Goal: Information Seeking & Learning: Check status

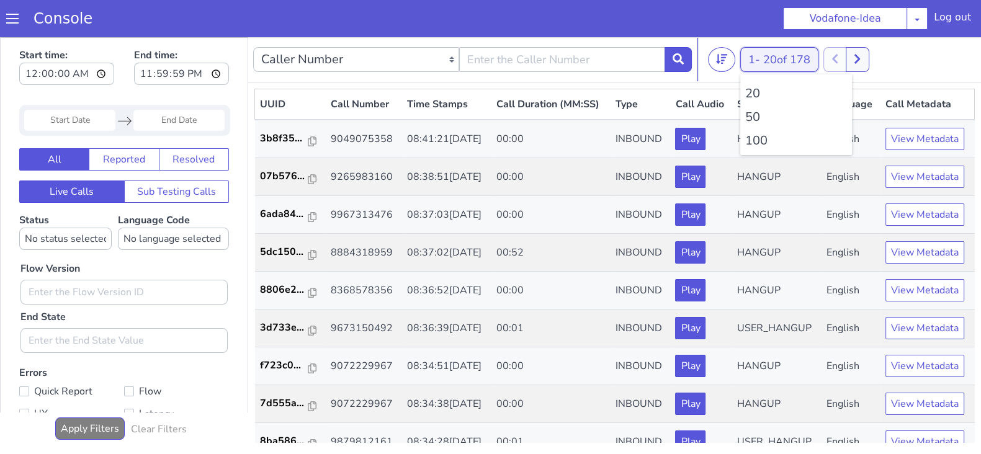
click at [750, 65] on button "1 - 20 of 178" at bounding box center [780, 59] width 78 height 25
click at [760, 140] on li "100" at bounding box center [797, 141] width 102 height 19
click at [867, 55] on button at bounding box center [857, 59] width 23 height 25
click at [847, 52] on div at bounding box center [847, 59] width 46 height 25
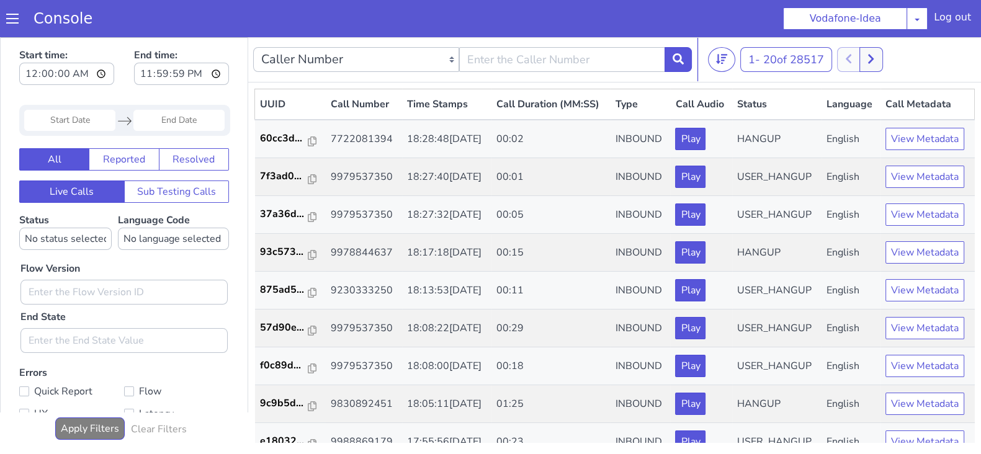
click at [844, 57] on div at bounding box center [860, 59] width 46 height 25
click at [773, 56] on span "20 of 28517" at bounding box center [794, 59] width 61 height 15
click at [749, 140] on li "100" at bounding box center [797, 141] width 102 height 19
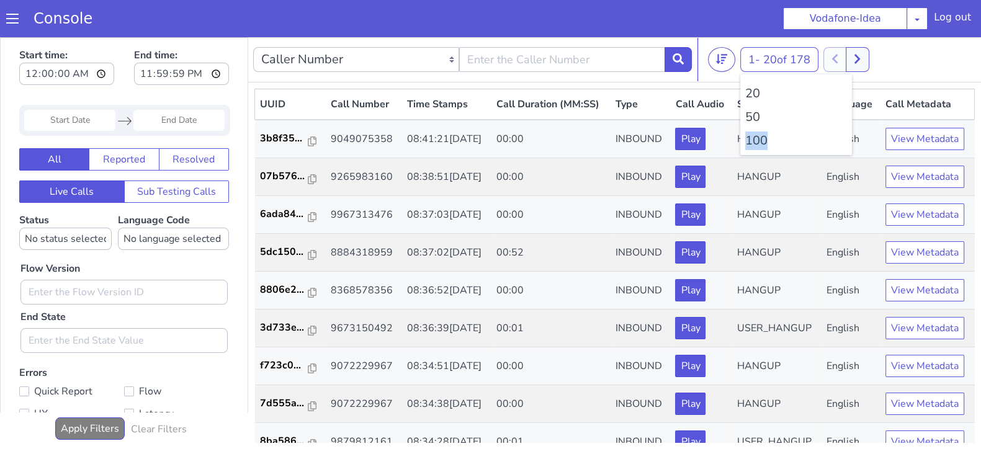
click at [749, 140] on li "100" at bounding box center [797, 141] width 102 height 19
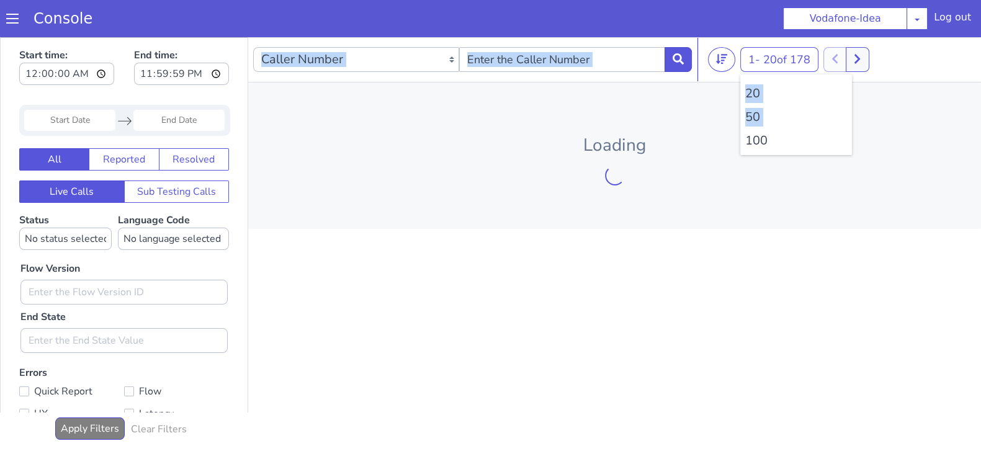
click at [749, 140] on li "100" at bounding box center [797, 141] width 102 height 19
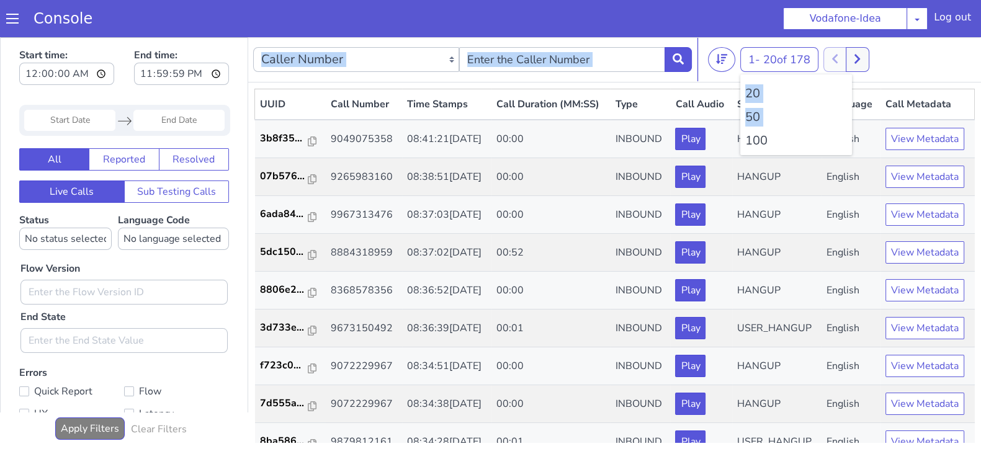
click at [749, 140] on li "100" at bounding box center [797, 141] width 102 height 19
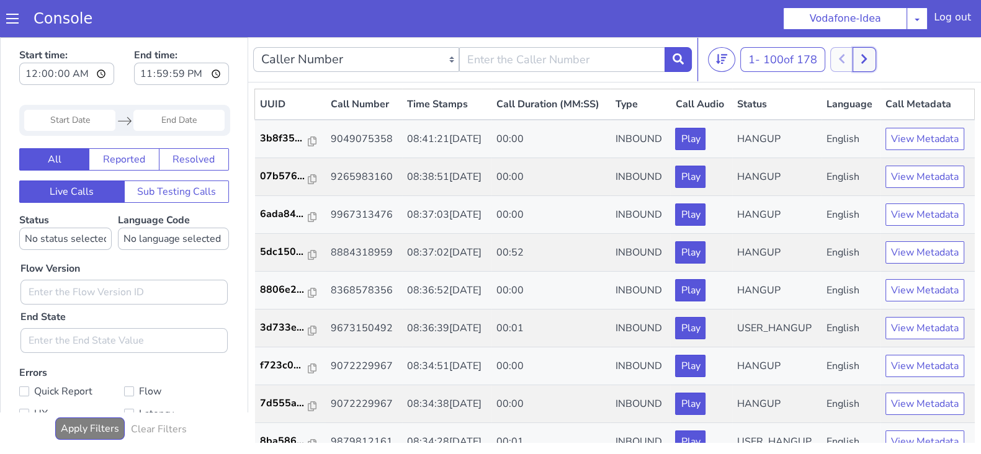
click at [868, 63] on button at bounding box center [864, 59] width 23 height 25
click at [850, 60] on button at bounding box center [855, 59] width 23 height 25
click at [886, 60] on button at bounding box center [878, 59] width 23 height 25
click at [859, 60] on icon at bounding box center [856, 59] width 6 height 9
click at [866, 58] on icon at bounding box center [864, 58] width 7 height 11
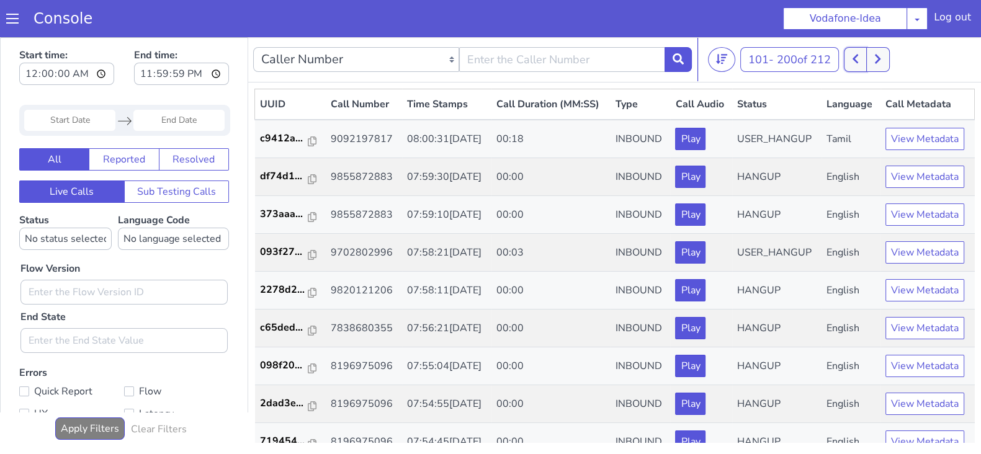
click at [856, 58] on icon at bounding box center [855, 58] width 7 height 11
click at [866, 57] on icon at bounding box center [864, 58] width 7 height 11
click at [857, 57] on icon at bounding box center [855, 58] width 7 height 11
click at [870, 67] on button at bounding box center [864, 59] width 23 height 25
click at [863, 66] on button at bounding box center [855, 59] width 23 height 25
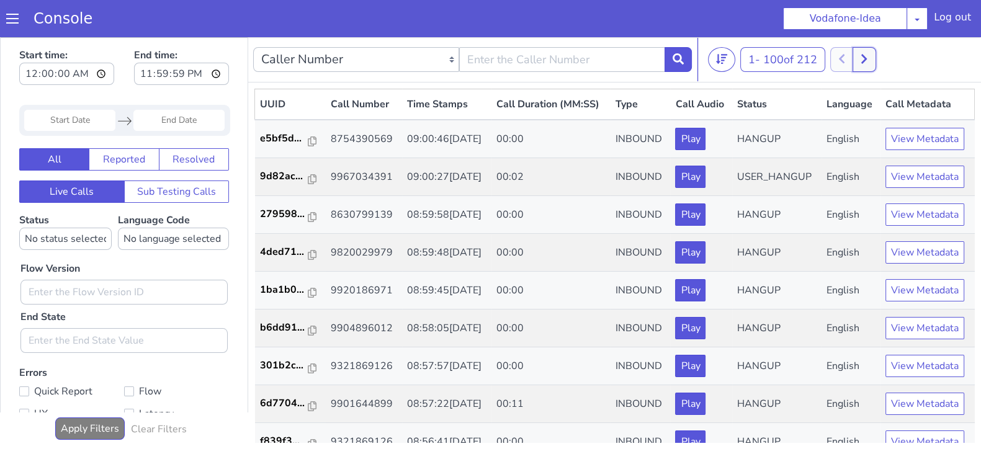
click at [863, 66] on button at bounding box center [864, 59] width 23 height 25
click at [860, 65] on button at bounding box center [855, 59] width 23 height 25
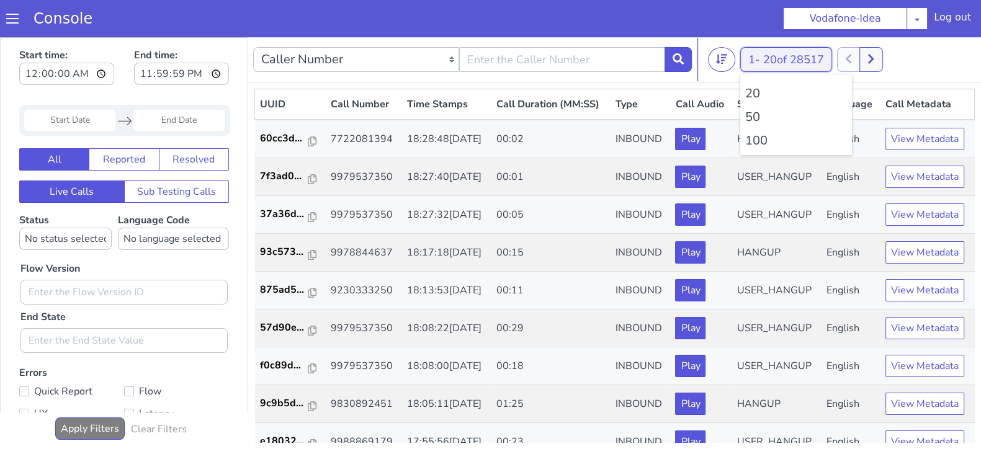
click at [771, 58] on span "20 of 28517" at bounding box center [794, 59] width 61 height 15
click at [760, 137] on li "100" at bounding box center [797, 141] width 102 height 19
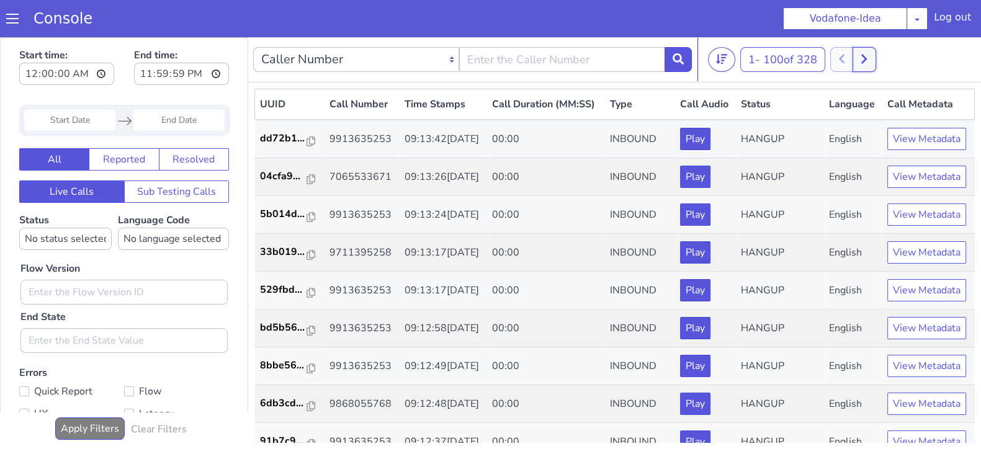
click at [868, 59] on icon at bounding box center [864, 58] width 7 height 11
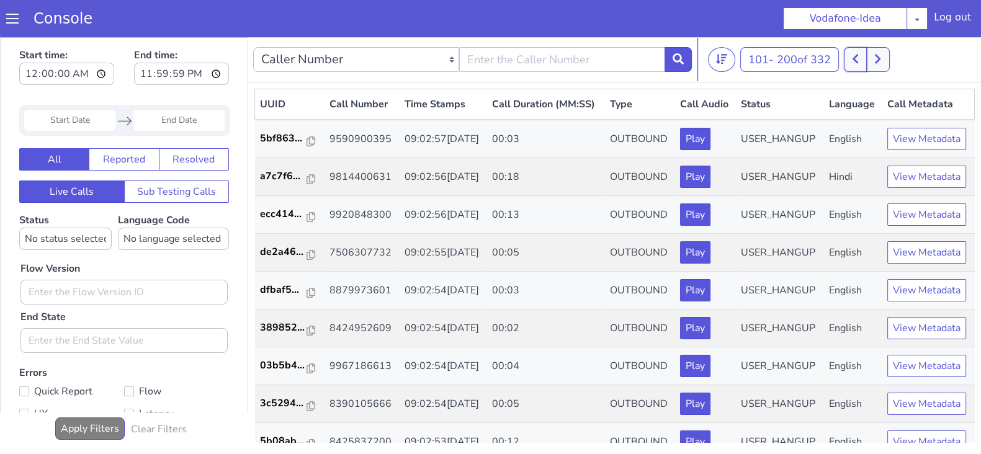
click at [857, 58] on icon at bounding box center [856, 59] width 6 height 9
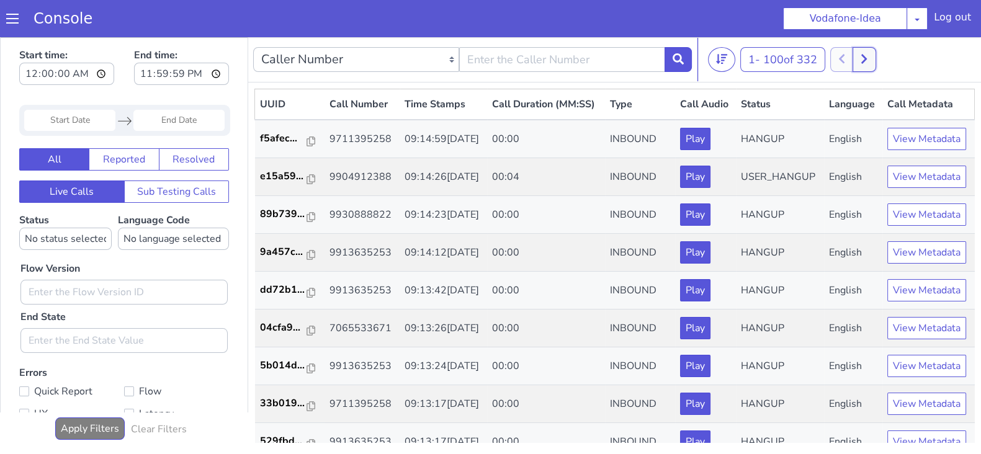
click at [866, 66] on button at bounding box center [864, 59] width 23 height 25
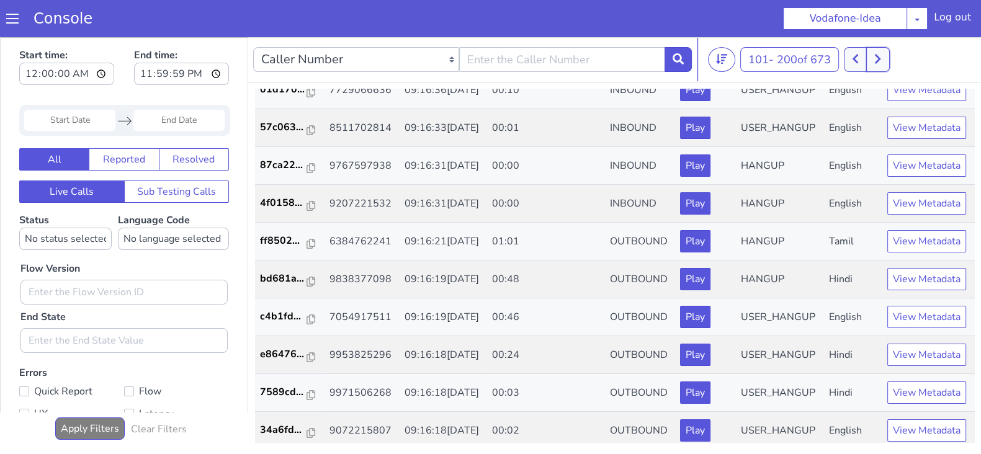
scroll to position [3391, 0]
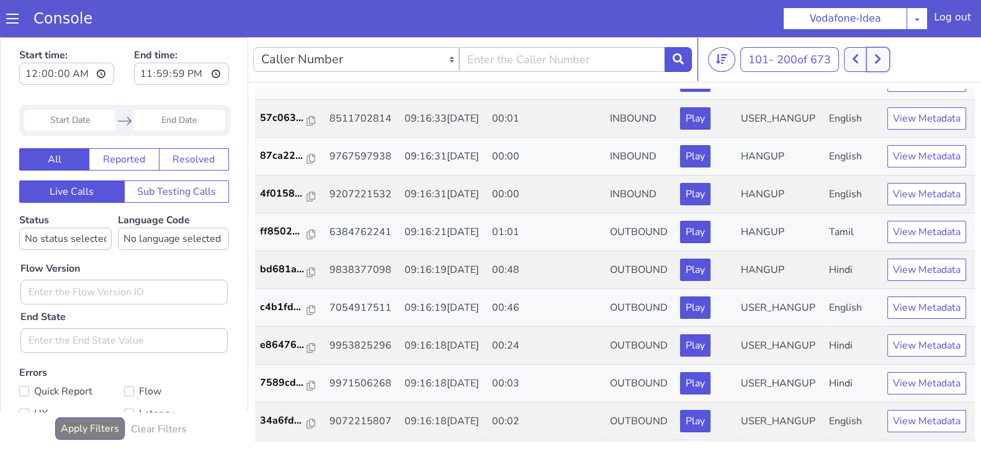
click at [888, 49] on button at bounding box center [878, 59] width 23 height 25
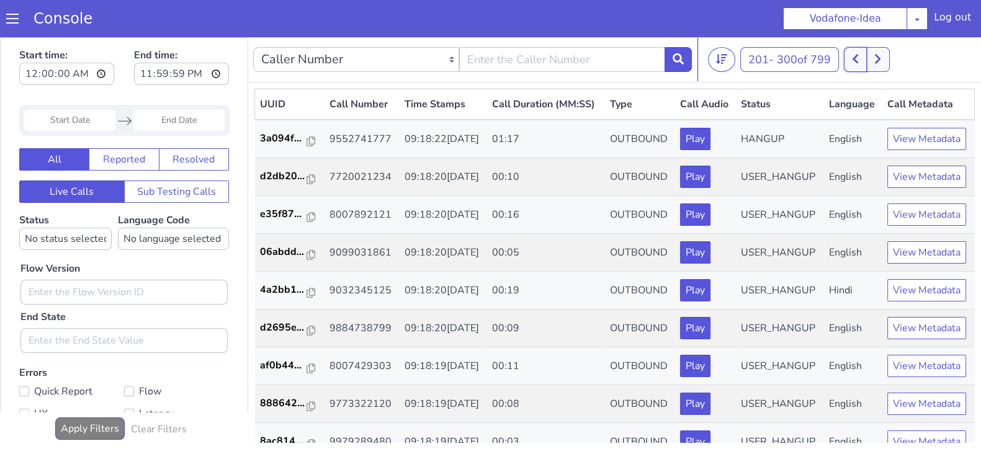
click at [855, 55] on icon at bounding box center [855, 58] width 7 height 11
click at [866, 57] on icon at bounding box center [864, 58] width 7 height 11
click at [885, 63] on button at bounding box center [878, 59] width 23 height 25
click at [885, 63] on icon at bounding box center [884, 58] width 7 height 11
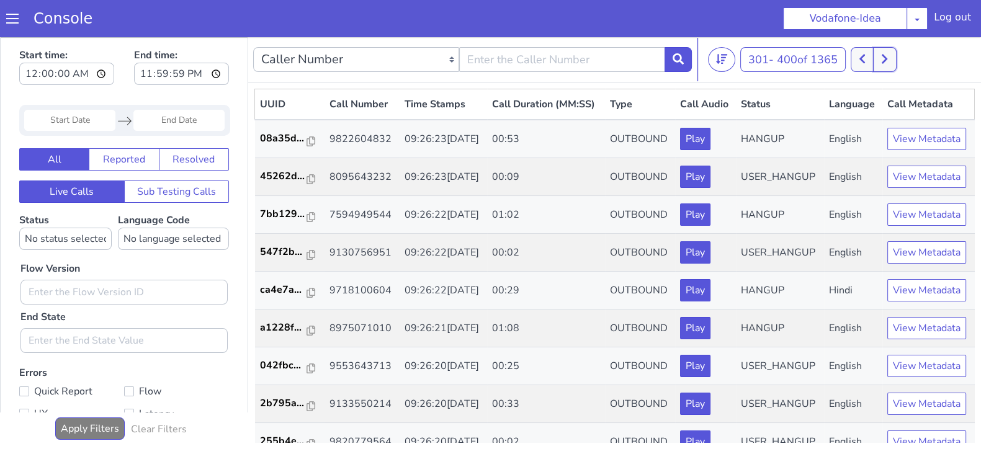
click at [877, 61] on button at bounding box center [884, 59] width 23 height 25
click at [870, 58] on button at bounding box center [862, 59] width 23 height 25
